Goal: Task Accomplishment & Management: Manage account settings

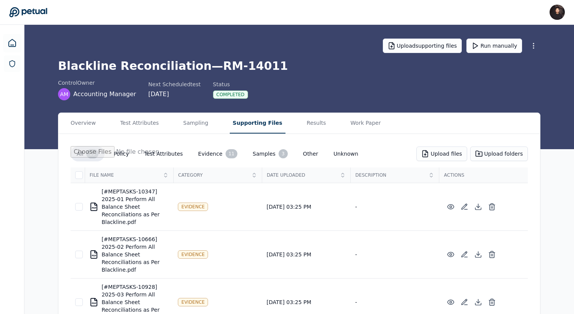
scroll to position [318, 0]
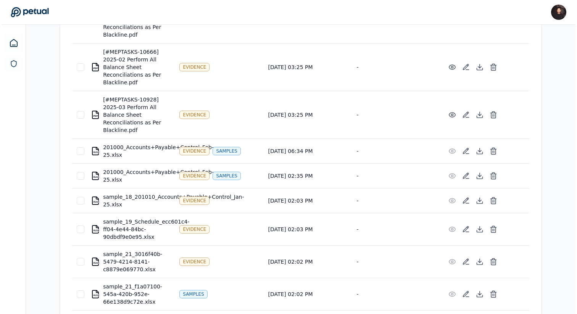
scroll to position [318, 0]
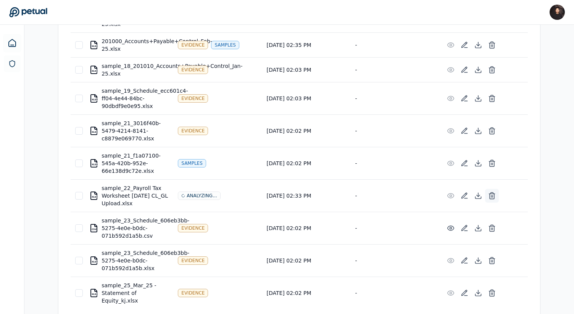
click at [493, 198] on icon at bounding box center [492, 196] width 8 height 8
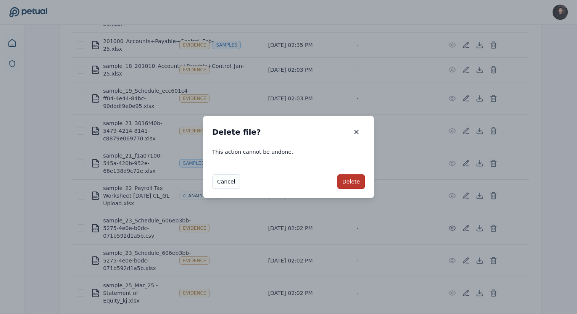
click at [354, 183] on button "Delete" at bounding box center [351, 181] width 27 height 15
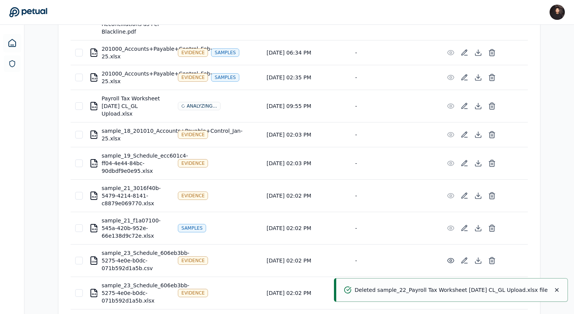
scroll to position [0, 0]
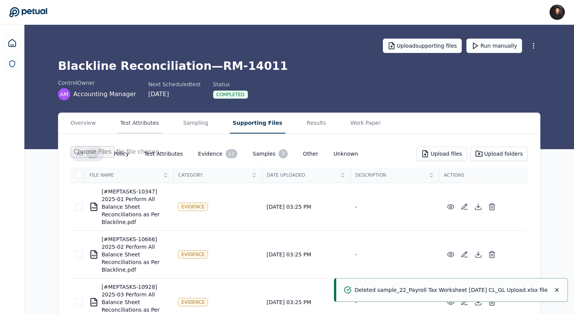
click at [151, 130] on button "Test Attributes" at bounding box center [139, 123] width 45 height 21
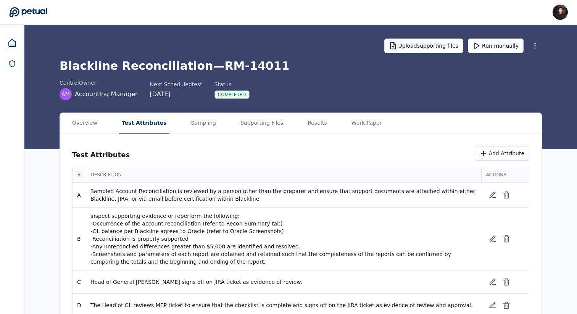
click at [192, 107] on main "Upload supporting files Run manually Blackline Reconciliation — RM-14011 contro…" at bounding box center [300, 177] width 553 height 305
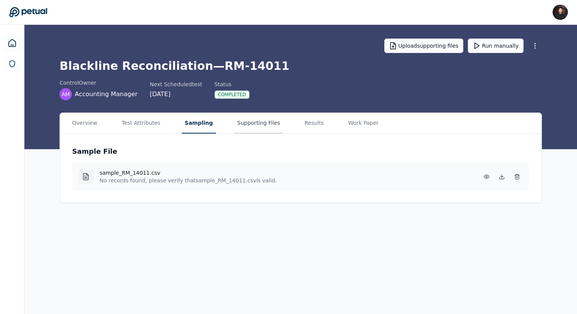
click at [256, 129] on button "Supporting Files" at bounding box center [258, 123] width 49 height 21
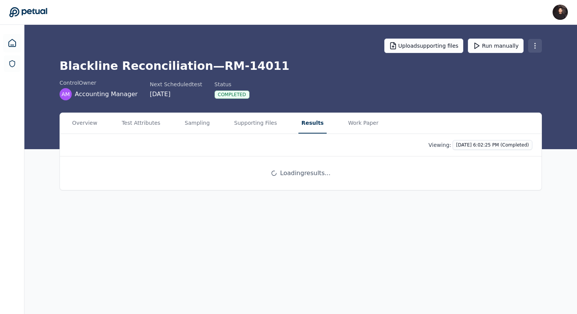
click at [535, 46] on html "James Lee james@petual.ai Sign out Upload supporting files Run manually Blackli…" at bounding box center [288, 157] width 577 height 314
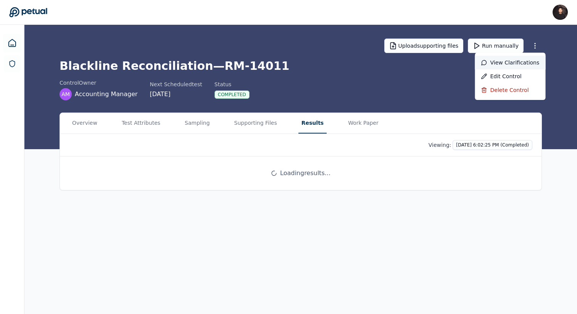
click at [518, 63] on div "View clarifications" at bounding box center [510, 63] width 71 height 14
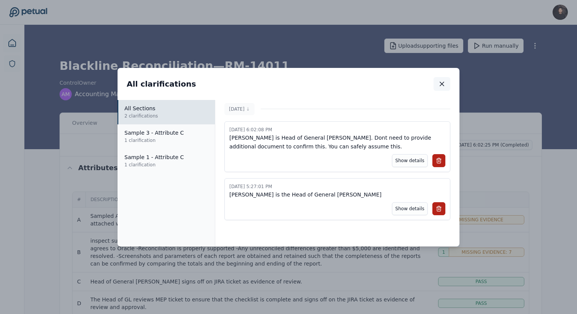
click at [438, 88] on button "button" at bounding box center [442, 84] width 17 height 14
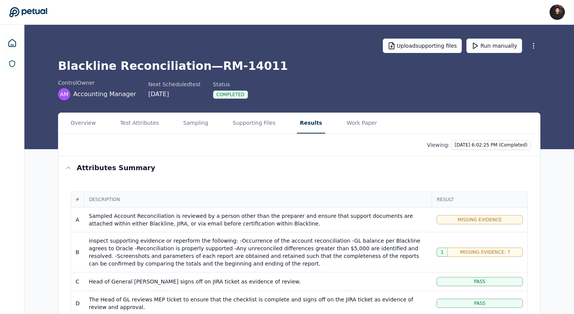
click at [540, 39] on div at bounding box center [534, 46] width 14 height 14
click at [536, 44] on html "James Lee james@petual.ai Sign out Upload supporting files Run manually Blackli…" at bounding box center [287, 294] width 574 height 589
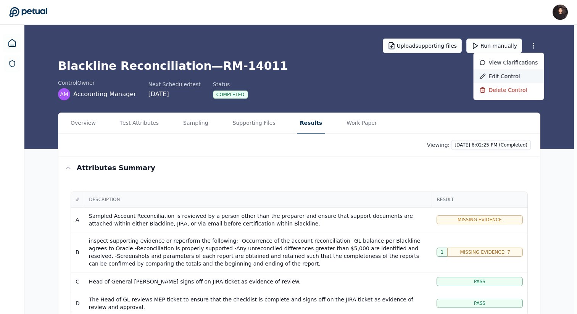
click at [502, 72] on div "Edit control" at bounding box center [509, 76] width 71 height 14
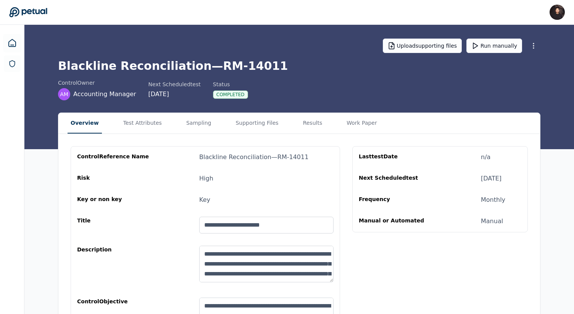
scroll to position [68, 0]
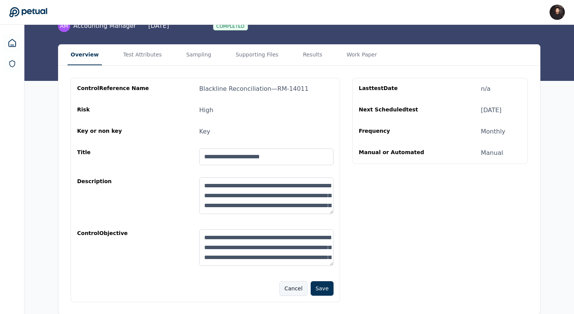
click at [290, 287] on button "Cancel" at bounding box center [293, 288] width 28 height 15
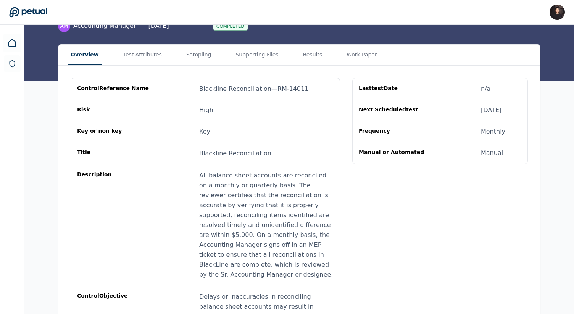
scroll to position [0, 0]
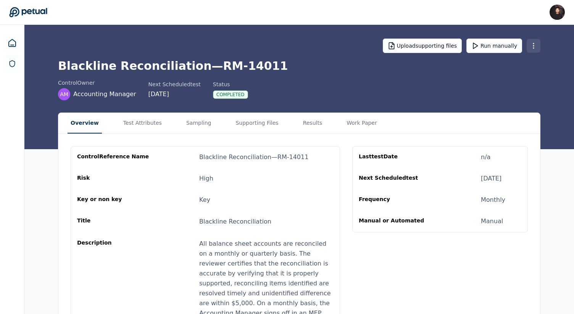
click at [539, 43] on html "James Lee james@petual.ai Sign out Upload supporting files Run manually Blackli…" at bounding box center [287, 229] width 574 height 459
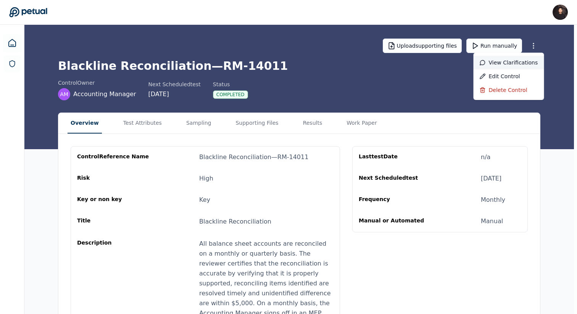
click at [519, 60] on div "View clarifications" at bounding box center [509, 63] width 71 height 14
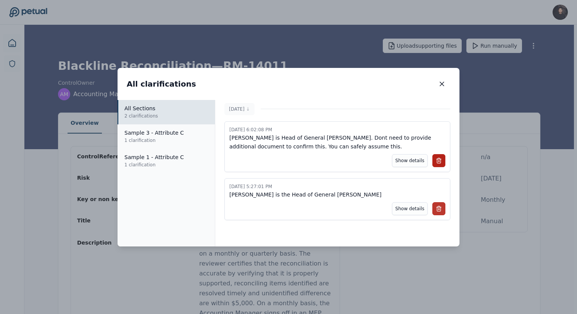
click at [439, 210] on icon at bounding box center [439, 209] width 6 height 6
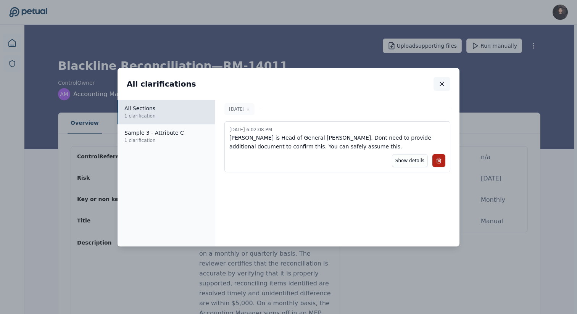
click at [440, 86] on icon "button" at bounding box center [442, 84] width 4 height 4
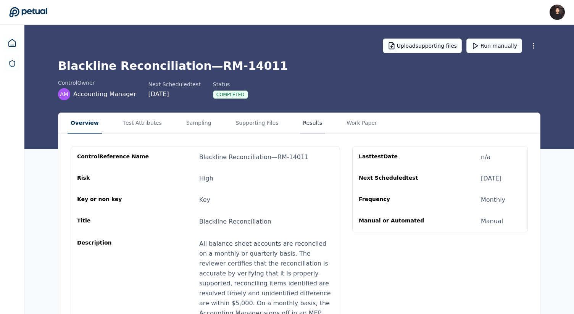
click at [305, 120] on button "Results" at bounding box center [313, 123] width 26 height 21
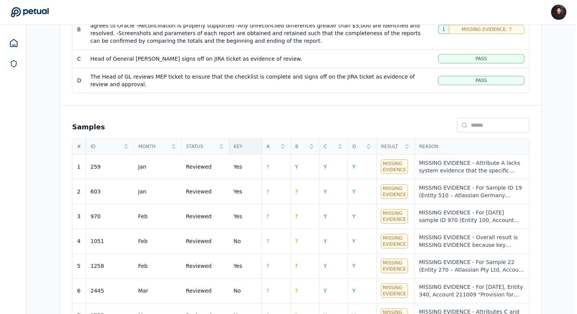
scroll to position [229, 0]
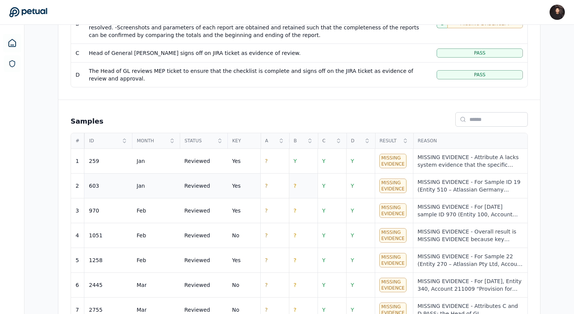
click at [297, 178] on td "?" at bounding box center [303, 186] width 29 height 25
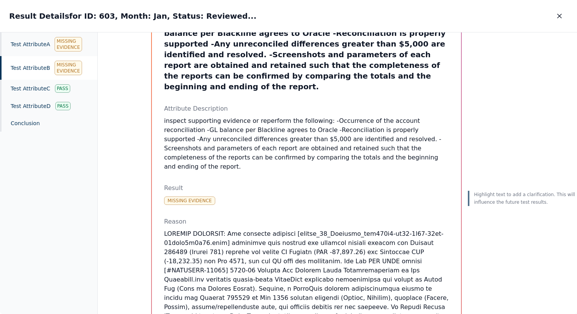
scroll to position [61, 0]
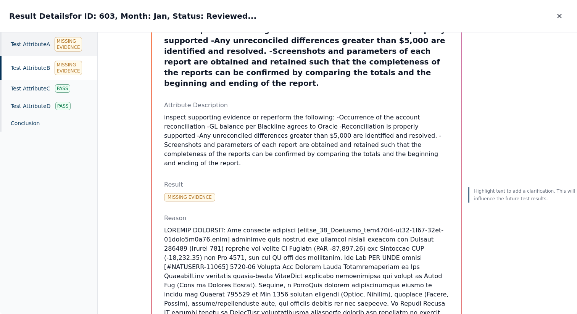
click at [42, 47] on div "Test Attribute A Missing Evidence" at bounding box center [48, 44] width 97 height 24
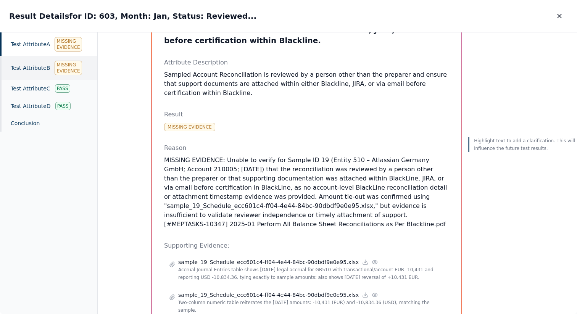
click at [37, 63] on div "Test Attribute B Missing Evidence" at bounding box center [48, 68] width 97 height 24
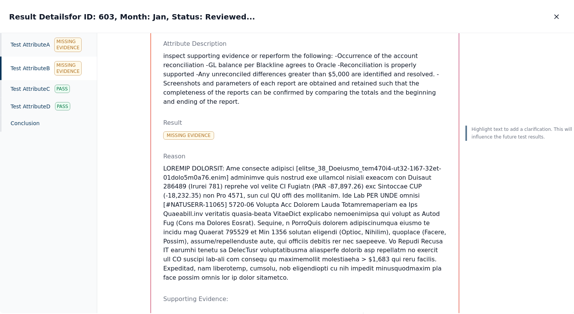
scroll to position [123, 0]
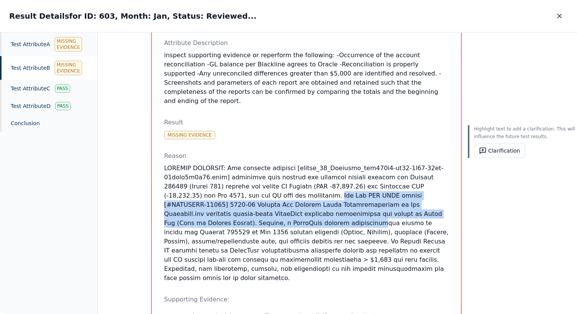
drag, startPoint x: 329, startPoint y: 177, endPoint x: 324, endPoint y: 201, distance: 24.6
click at [324, 201] on p at bounding box center [306, 223] width 285 height 119
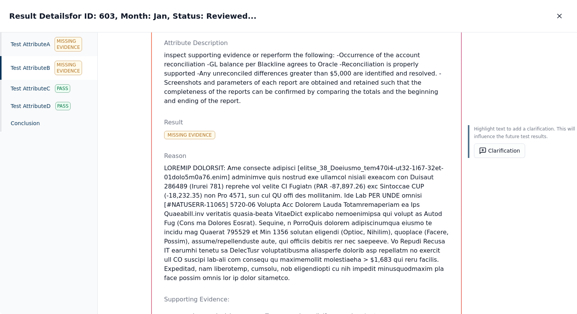
click at [219, 210] on p at bounding box center [306, 223] width 285 height 119
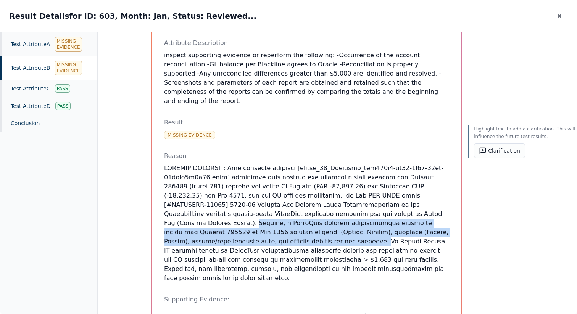
drag, startPoint x: 210, startPoint y: 204, endPoint x: 343, endPoint y: 223, distance: 134.6
click at [343, 223] on p at bounding box center [306, 223] width 285 height 119
click at [560, 11] on button "button" at bounding box center [559, 16] width 17 height 14
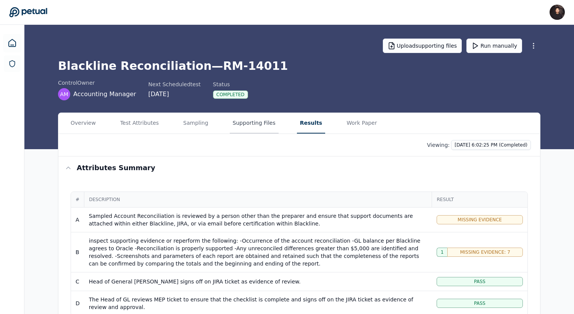
click at [239, 123] on button "Supporting Files" at bounding box center [254, 123] width 49 height 21
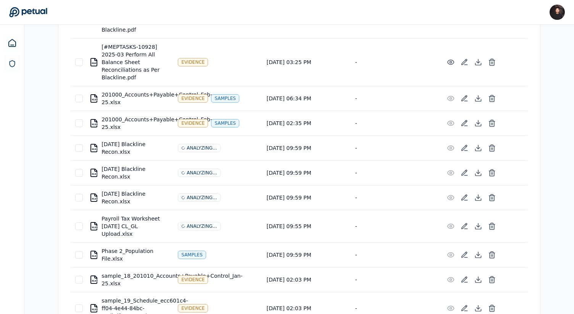
scroll to position [233, 0]
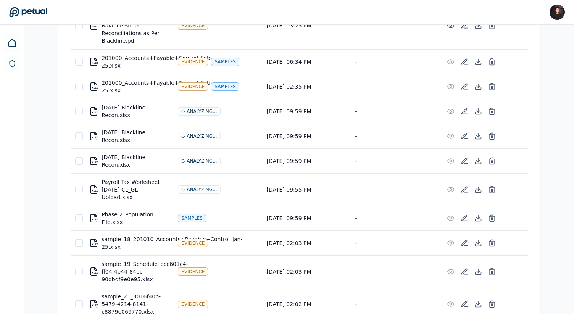
scroll to position [276, 0]
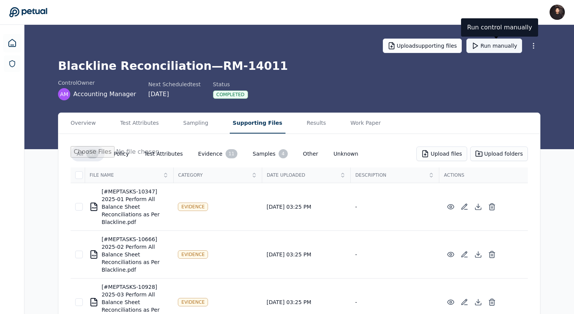
click at [493, 45] on button "Run manually" at bounding box center [495, 46] width 56 height 15
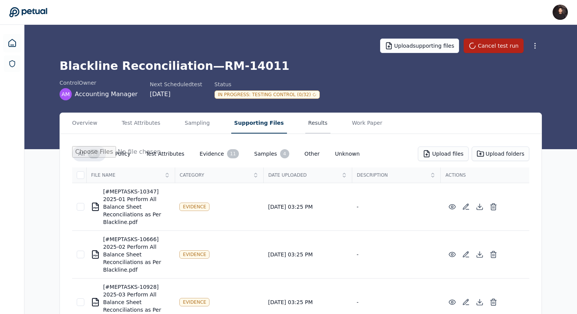
click at [305, 115] on button "Results" at bounding box center [318, 123] width 26 height 21
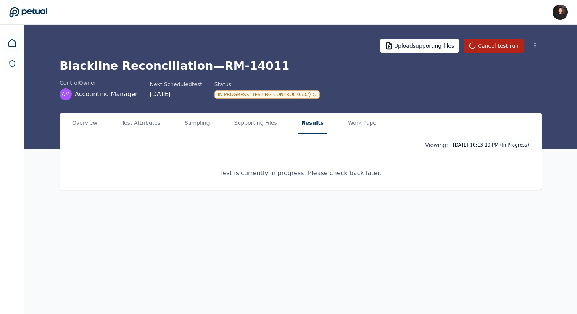
click at [492, 130] on div "Overview Test Attributes Sampling Supporting Files Results Work Paper" at bounding box center [301, 123] width 482 height 21
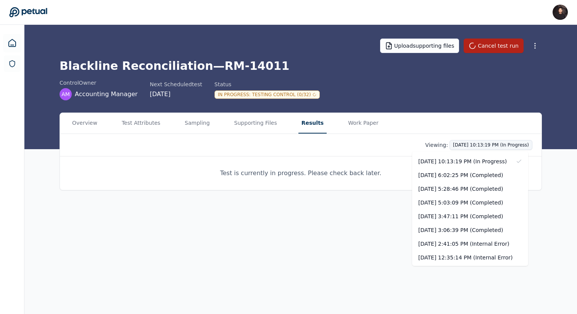
click at [475, 145] on html "James Lee james@petual.ai Sign out Upload supporting files Cancel test run Blac…" at bounding box center [288, 157] width 577 height 314
click at [459, 173] on div "10/3/2025, 6:02:25 PM (Completed)" at bounding box center [470, 175] width 116 height 14
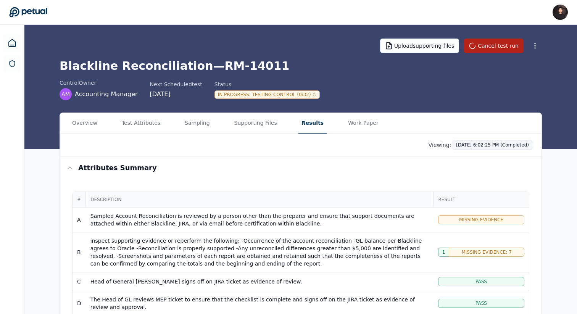
click at [462, 144] on html "James Lee james@petual.ai Sign out Upload supporting files Cancel test run Blac…" at bounding box center [288, 294] width 577 height 589
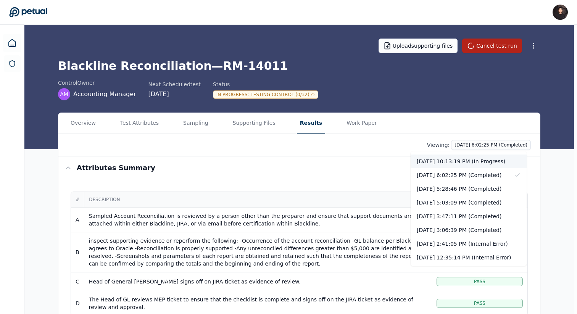
click at [454, 161] on div "10/6/2025, 10:13:19 PM (In Progress)" at bounding box center [469, 162] width 116 height 14
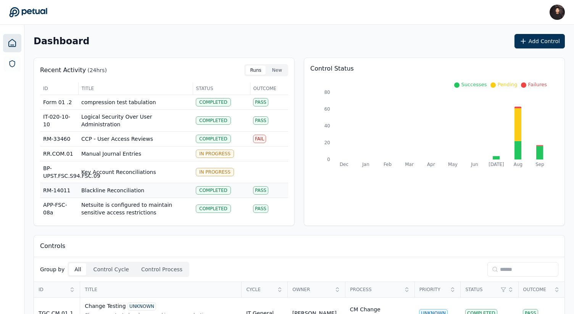
click at [156, 191] on td "Blackline Reconciliation" at bounding box center [135, 190] width 115 height 15
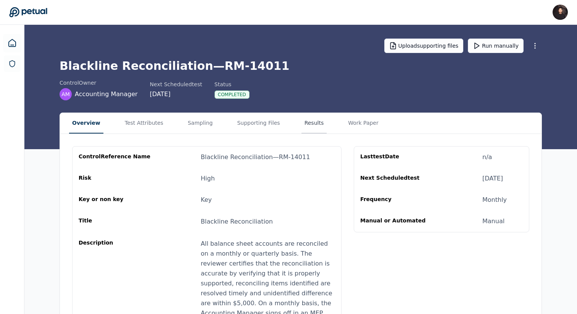
click at [302, 129] on button "Results" at bounding box center [315, 123] width 26 height 21
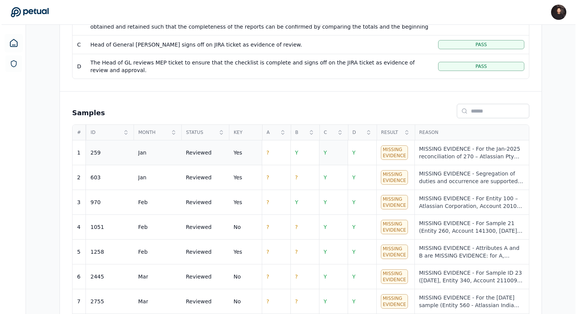
scroll to position [241, 0]
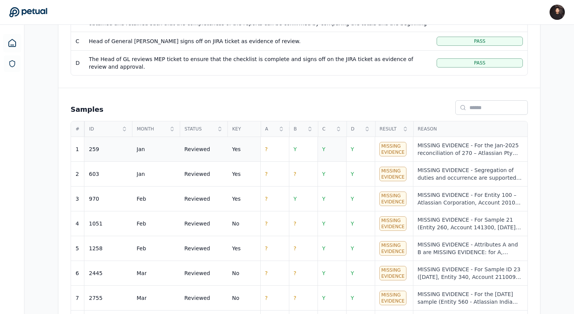
click at [330, 150] on td "Y" at bounding box center [332, 149] width 29 height 25
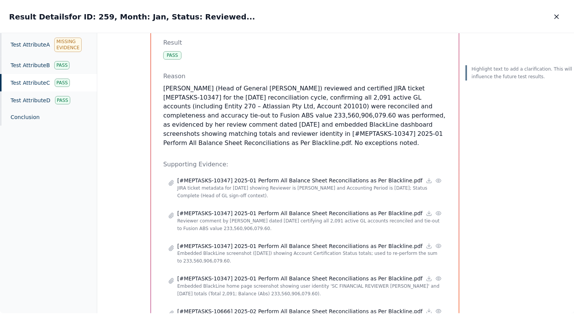
scroll to position [111, 0]
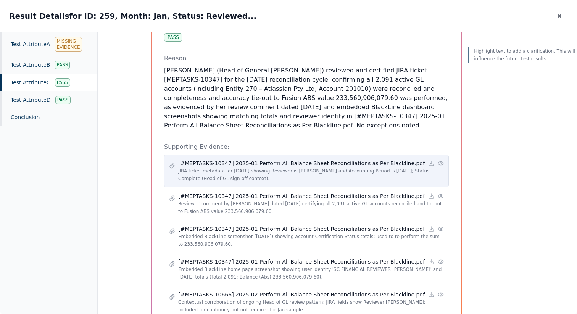
click at [281, 180] on p "JIRA ticket metadata for [DATE] showing Reviewer is [PERSON_NAME] and Accountin…" at bounding box center [311, 174] width 266 height 15
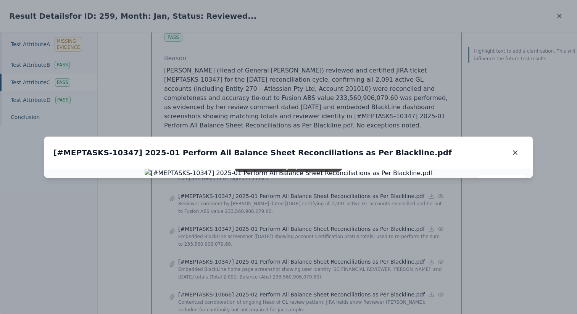
click at [338, 137] on div "[#MEPTASKS-10347] 2025-01 Perform All Balance Sheet Reconciliations as Per Blac…" at bounding box center [288, 153] width 489 height 32
click at [338, 146] on button "button" at bounding box center [515, 153] width 17 height 14
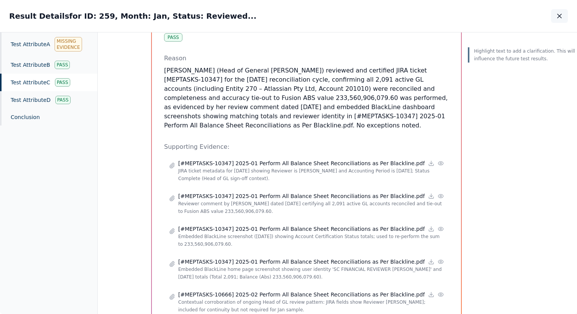
click at [338, 11] on button "button" at bounding box center [559, 16] width 17 height 14
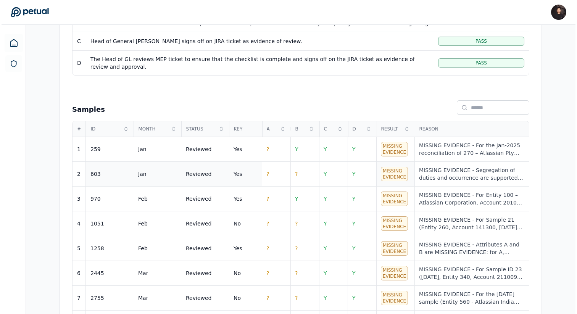
scroll to position [278, 0]
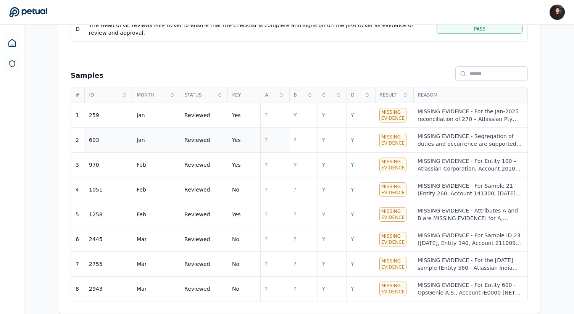
click at [285, 137] on td "?" at bounding box center [274, 140] width 29 height 25
click at [268, 139] on td "?" at bounding box center [274, 140] width 29 height 25
click at [269, 116] on td "?" at bounding box center [274, 115] width 29 height 25
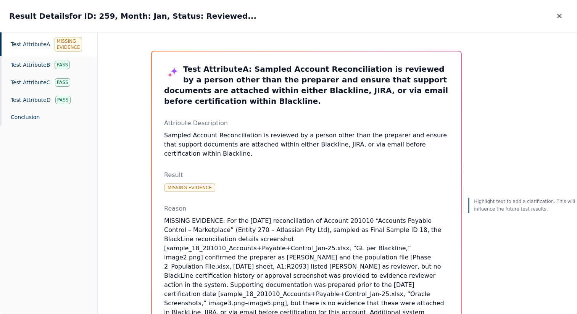
click at [295, 136] on p "Sampled Account Reconciliation is reviewed by a person other than the preparer …" at bounding box center [306, 144] width 285 height 27
click at [338, 15] on button "button" at bounding box center [559, 16] width 17 height 14
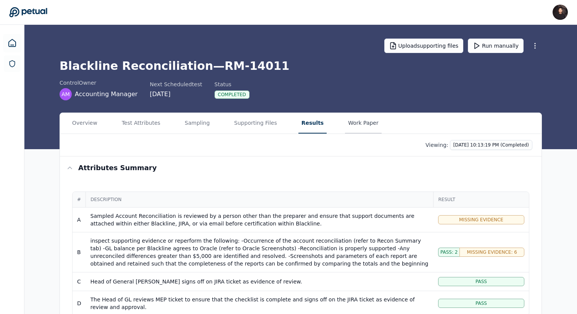
click at [338, 129] on button "Work Paper" at bounding box center [363, 123] width 37 height 21
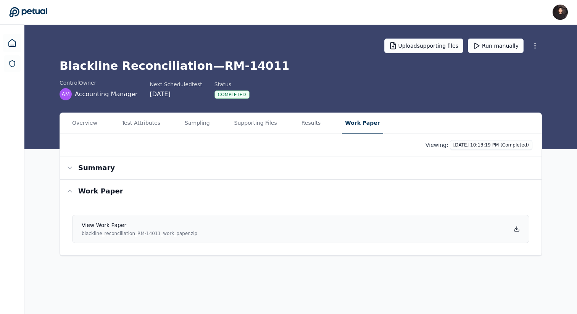
click at [338, 239] on link "View work paper blackline_reconciliation_RM-14011_work_paper.zip" at bounding box center [300, 229] width 457 height 28
click at [313, 127] on button "Results" at bounding box center [312, 123] width 26 height 21
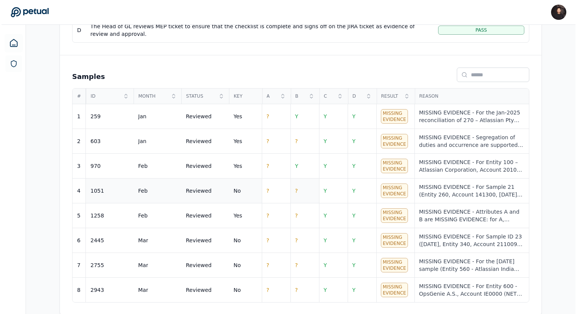
scroll to position [276, 0]
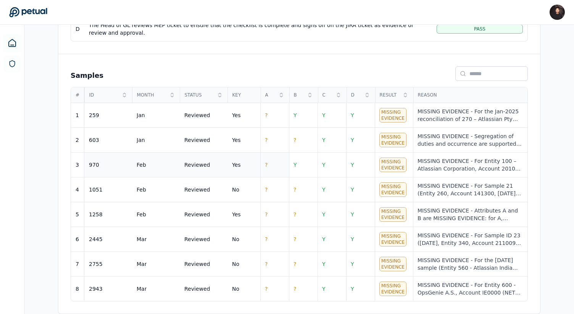
click at [275, 166] on td "?" at bounding box center [274, 165] width 29 height 25
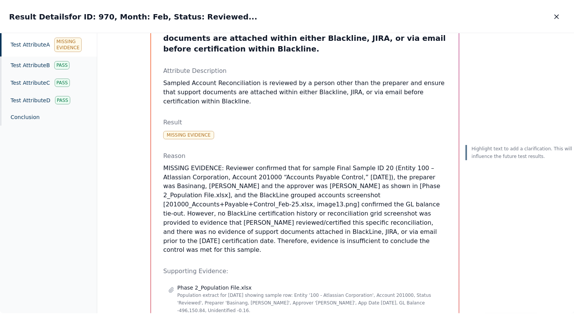
scroll to position [63, 0]
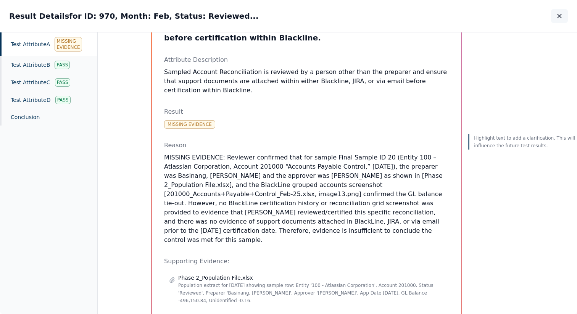
click at [338, 11] on button "button" at bounding box center [559, 16] width 17 height 14
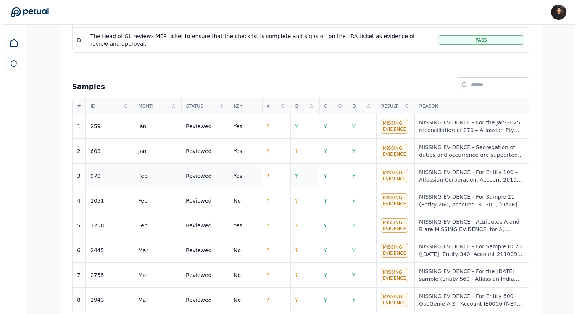
scroll to position [278, 0]
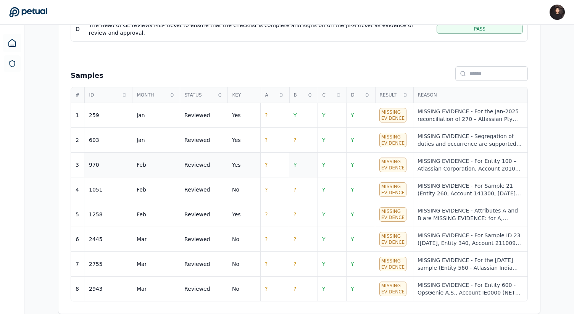
click at [296, 162] on span "Y" at bounding box center [295, 165] width 3 height 6
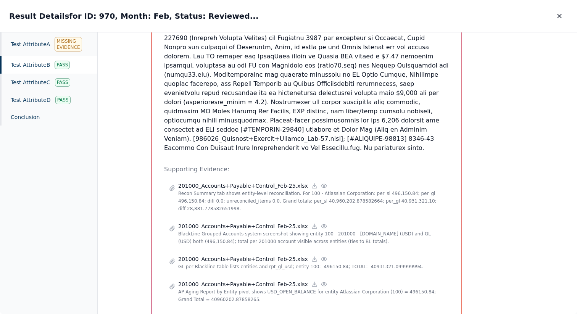
scroll to position [297, 0]
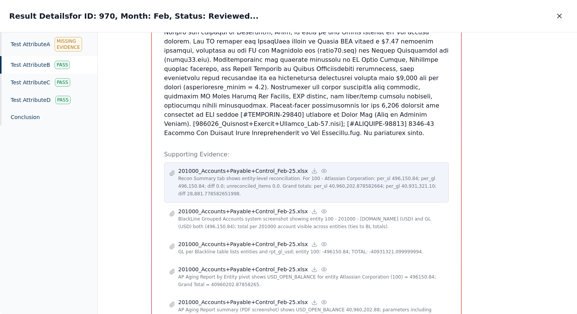
click at [285, 178] on p "Recon Summary tab shows entity-level reconciliation. For 100 - Atlassian Corpor…" at bounding box center [311, 186] width 266 height 23
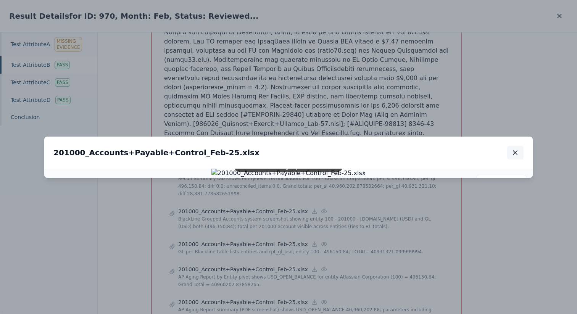
click at [338, 149] on icon "button" at bounding box center [516, 153] width 8 height 8
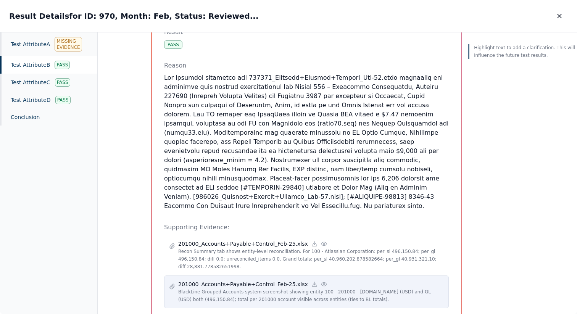
scroll to position [288, 0]
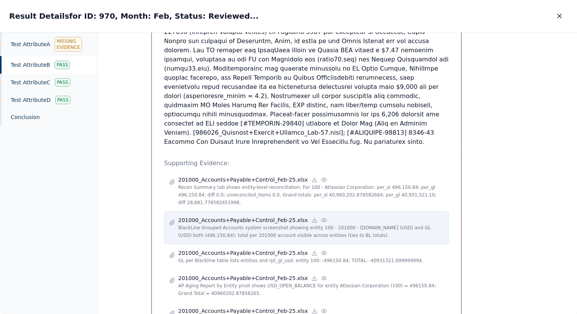
click at [329, 224] on p "BlackLine Grouped Accounts system screenshot showing entity 100 - 201000 - [DOM…" at bounding box center [311, 231] width 266 height 15
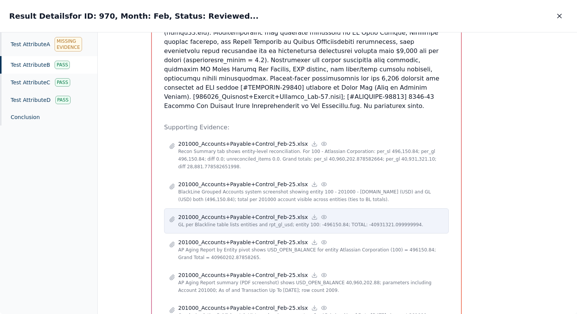
scroll to position [332, 0]
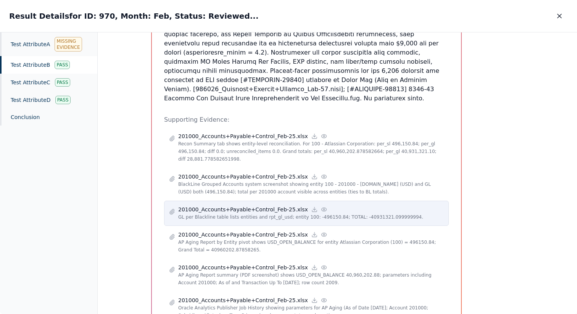
click at [338, 213] on p "GL per Blackline table lists entities and rpt_gl_usd; entity 100: -496150.84; T…" at bounding box center [311, 217] width 266 height 8
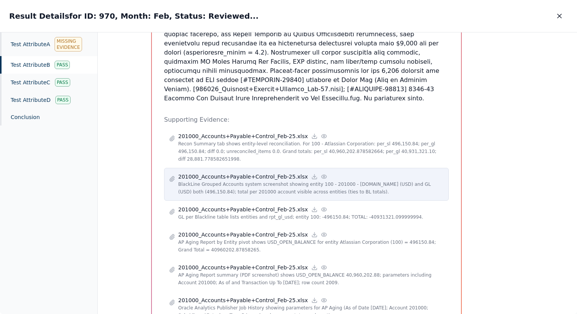
click at [338, 181] on p "BlackLine Grouped Accounts system screenshot showing entity 100 - 201000 - [DOM…" at bounding box center [311, 188] width 266 height 15
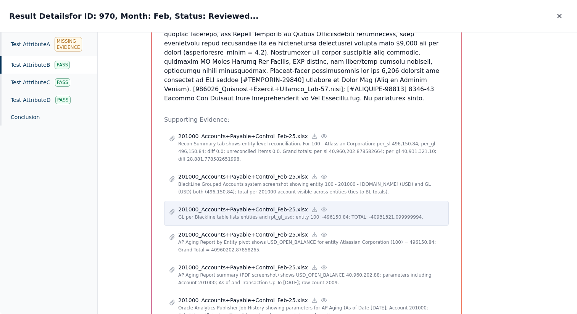
click at [338, 206] on div "201000_Accounts+Payable+Control_Feb-25.xlsx" at bounding box center [311, 210] width 266 height 8
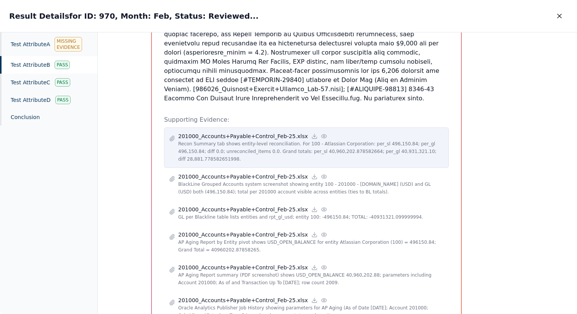
click at [338, 140] on p "Recon Summary tab shows entity-level reconciliation. For 100 - Atlassian Corpor…" at bounding box center [311, 151] width 266 height 23
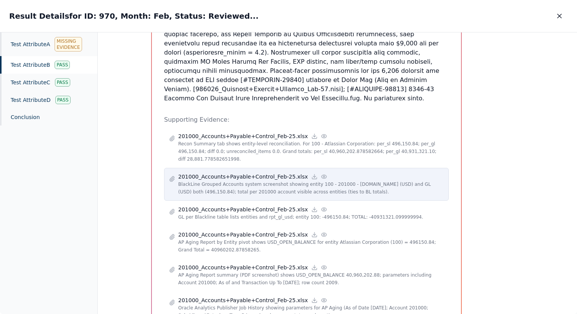
click at [338, 181] on p "BlackLine Grouped Accounts system screenshot showing entity 100 - 201000 - [DOM…" at bounding box center [311, 188] width 266 height 15
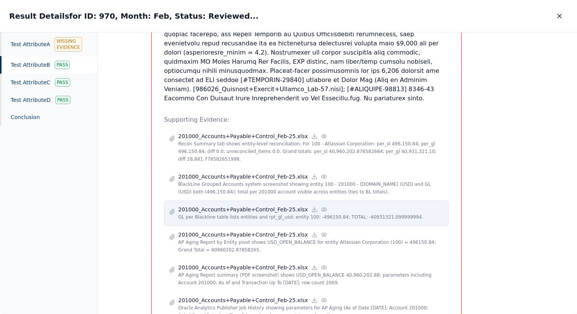
click at [338, 201] on div "201000_Accounts+Payable+Control_Feb-25.xlsx GL per Blackline table lists entiti…" at bounding box center [306, 213] width 285 height 25
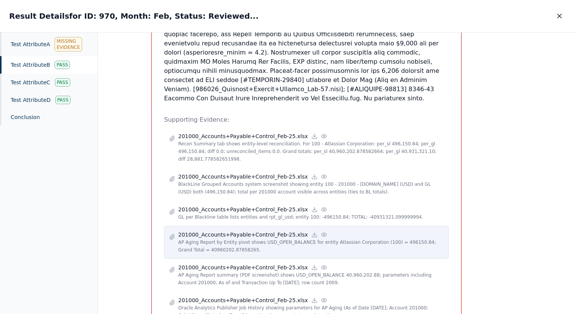
click at [338, 235] on div "201000_Accounts+Payable+Control_Feb-25.xlsx AP Aging Report by Entity pivot sho…" at bounding box center [306, 242] width 285 height 33
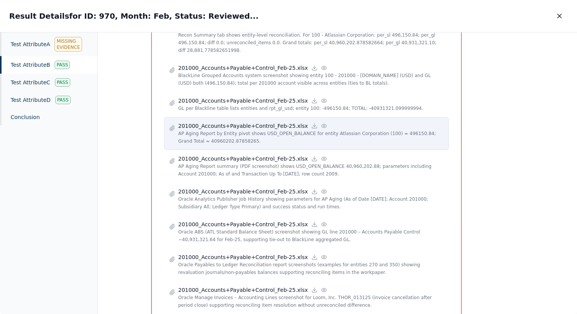
scroll to position [456, 0]
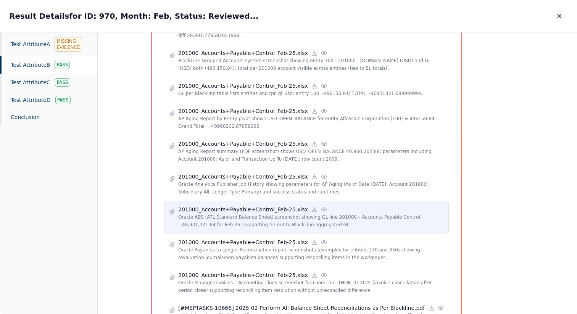
click at [333, 213] on p "Oracle ABS (ATL Standard Balance Sheet) screenshot showing GL line 201000 – Acc…" at bounding box center [311, 220] width 266 height 15
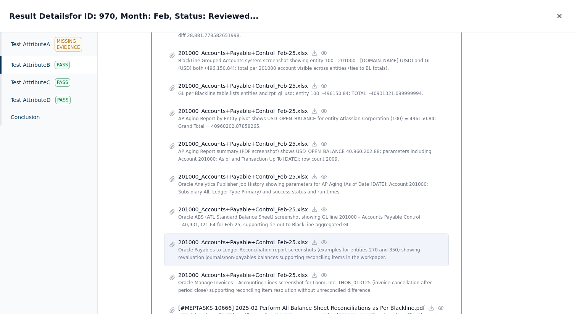
scroll to position [488, 0]
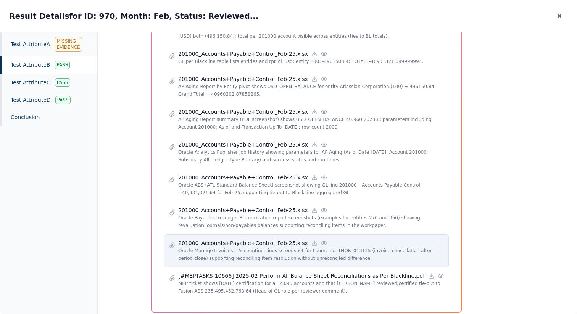
click at [338, 234] on div "201000_Accounts+Payable+Control_Feb-25.xlsx Oracle Manage Invoices – Accounting…" at bounding box center [306, 250] width 285 height 33
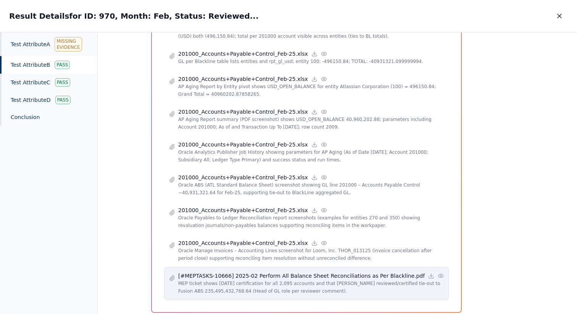
click at [338, 272] on p "[#MEPTASKS-10666] 2025-02 Perform All Balance Sheet Reconciliations as Per Blac…" at bounding box center [301, 276] width 247 height 8
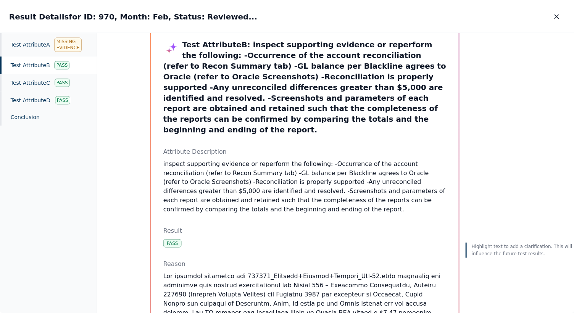
scroll to position [14, 0]
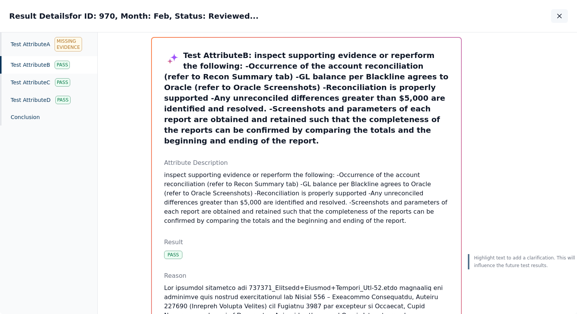
click at [338, 13] on icon "button" at bounding box center [560, 16] width 8 height 8
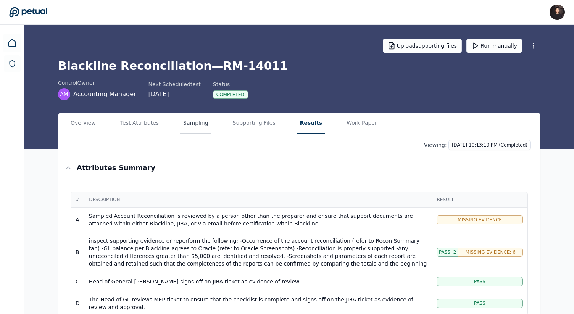
click at [192, 118] on button "Sampling" at bounding box center [195, 123] width 31 height 21
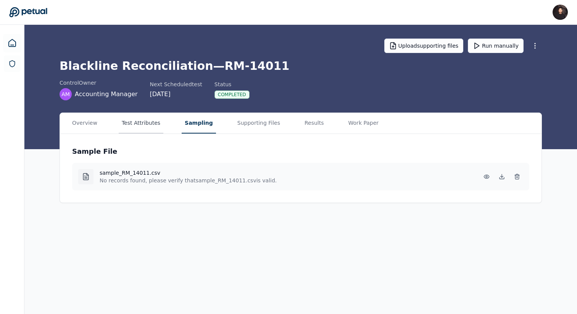
click at [139, 127] on button "Test Attributes" at bounding box center [141, 123] width 45 height 21
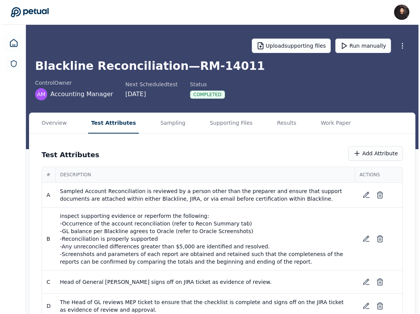
scroll to position [17, 0]
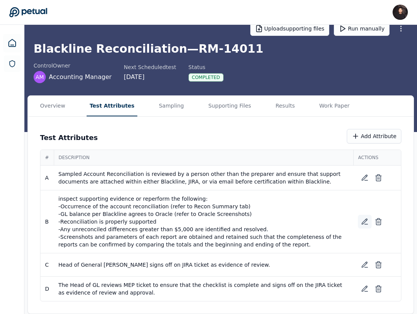
click at [338, 221] on icon at bounding box center [365, 222] width 8 height 8
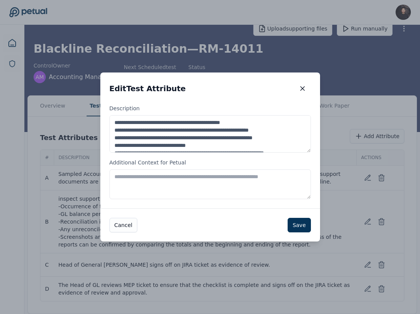
scroll to position [10, 0]
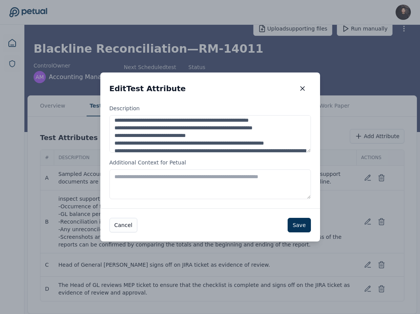
drag, startPoint x: 220, startPoint y: 122, endPoint x: 317, endPoint y: 121, distance: 97.4
click at [317, 121] on div "**********" at bounding box center [210, 157] width 220 height 104
type textarea "**********"
drag, startPoint x: 221, startPoint y: 129, endPoint x: 328, endPoint y: 129, distance: 107.3
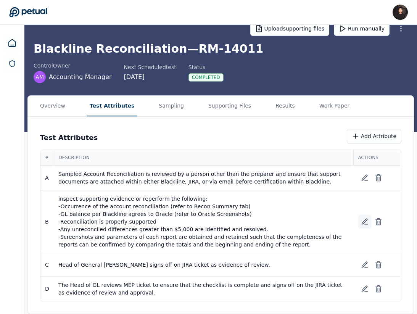
click at [338, 218] on button at bounding box center [365, 222] width 14 height 14
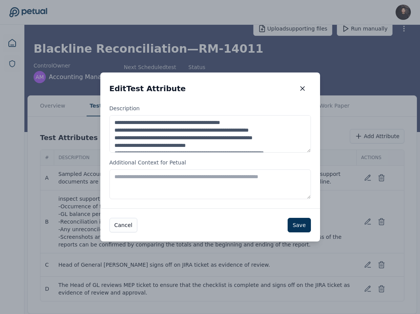
drag, startPoint x: 220, startPoint y: 131, endPoint x: 295, endPoint y: 131, distance: 75.2
click at [295, 131] on textarea "**********" at bounding box center [211, 133] width 202 height 37
drag, startPoint x: 225, startPoint y: 139, endPoint x: 306, endPoint y: 139, distance: 81.3
click at [306, 139] on textarea "**********" at bounding box center [211, 133] width 202 height 37
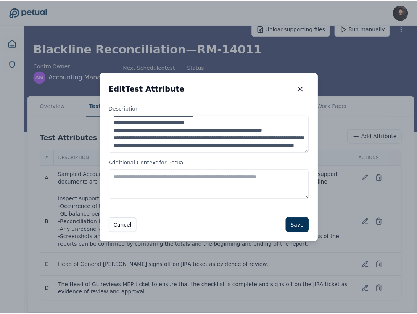
scroll to position [0, 0]
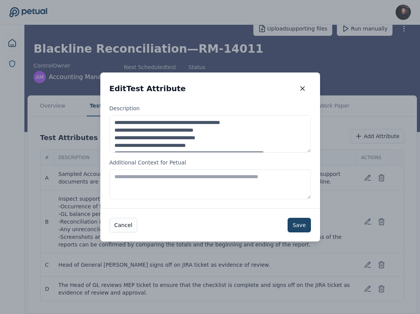
type textarea "**********"
click at [302, 229] on button "Save" at bounding box center [299, 225] width 23 height 15
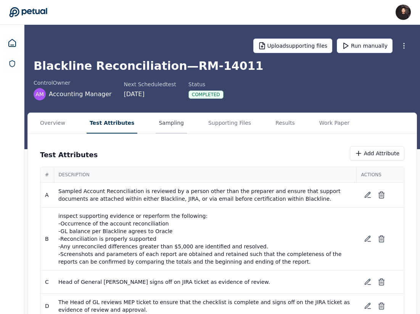
click at [160, 117] on button "Sampling" at bounding box center [171, 123] width 31 height 21
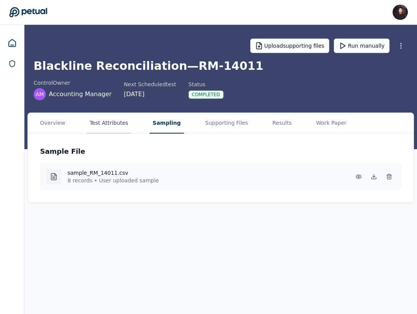
click at [110, 124] on button "Test Attributes" at bounding box center [109, 123] width 45 height 21
click at [155, 124] on button "Sampling" at bounding box center [167, 123] width 34 height 21
click at [107, 123] on button "Test Attributes" at bounding box center [109, 123] width 45 height 21
click at [172, 108] on main "Upload supporting files Run manually Blackline Reconciliation — RM-14011 contro…" at bounding box center [222, 169] width 396 height 289
click at [134, 177] on p "8 records • User uploaded sample" at bounding box center [113, 181] width 91 height 8
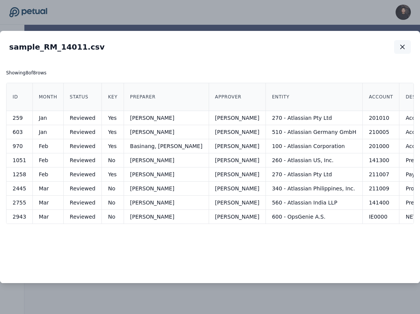
click at [338, 47] on icon "button" at bounding box center [403, 47] width 4 height 4
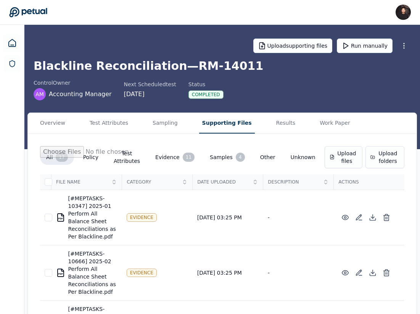
click at [220, 123] on button "Supporting Files" at bounding box center [227, 123] width 56 height 21
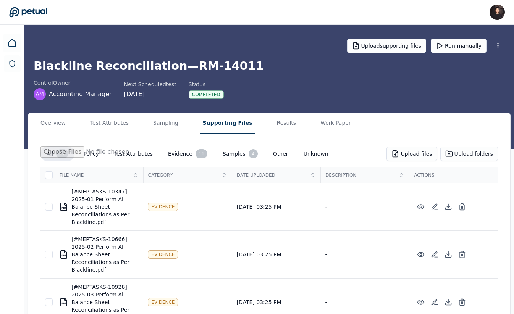
click at [255, 124] on div "Overview Test Attributes Sampling Supporting Files Results Work Paper" at bounding box center [269, 123] width 482 height 21
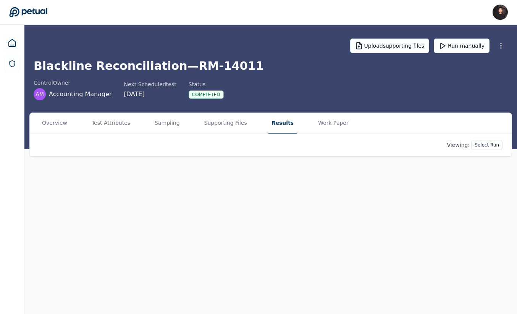
click at [268, 124] on button "Results" at bounding box center [282, 123] width 28 height 21
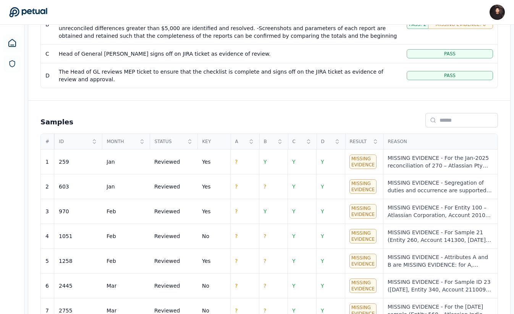
scroll to position [227, 0]
